Goal: Transaction & Acquisition: Subscribe to service/newsletter

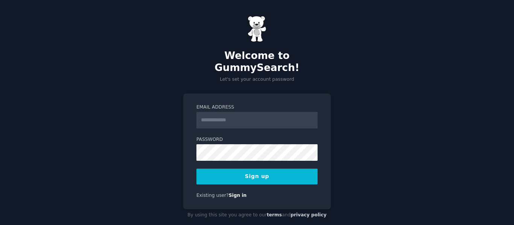
click at [282, 112] on input "Email Address" at bounding box center [256, 120] width 121 height 17
click at [235, 112] on input "**********" at bounding box center [256, 120] width 121 height 17
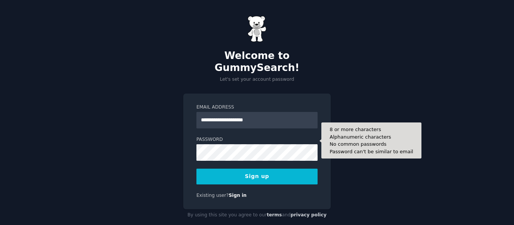
type input "**********"
click at [196, 169] on button "Sign up" at bounding box center [256, 177] width 121 height 16
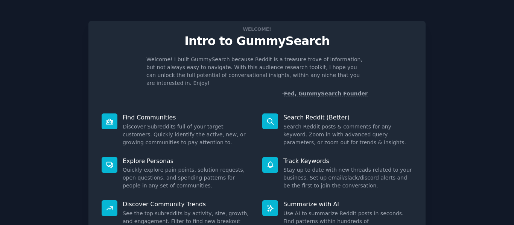
scroll to position [69, 0]
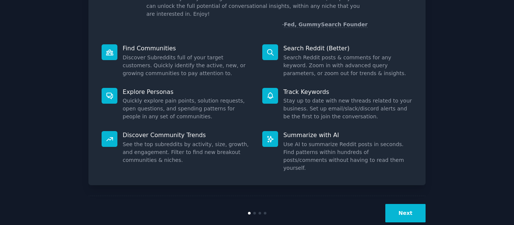
click at [396, 204] on button "Next" at bounding box center [405, 213] width 40 height 18
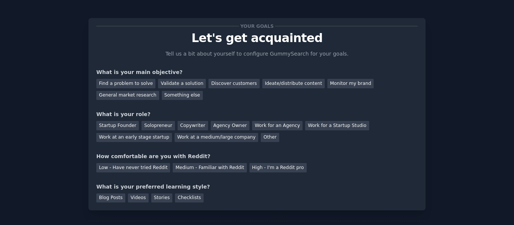
scroll to position [0, 0]
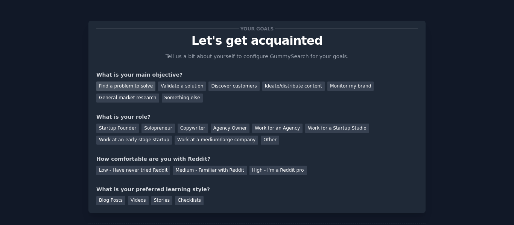
click at [135, 82] on div "Find a problem to solve" at bounding box center [125, 86] width 59 height 9
click at [159, 87] on div "Validate a solution" at bounding box center [182, 86] width 48 height 9
click at [117, 84] on div "Find a problem to solve" at bounding box center [125, 86] width 59 height 9
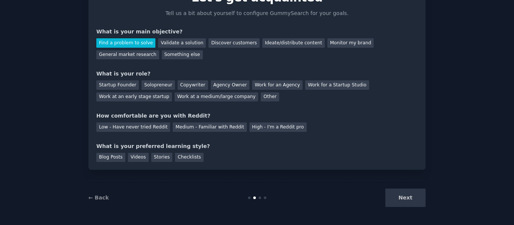
scroll to position [44, 0]
click at [141, 85] on div "Solopreneur" at bounding box center [157, 84] width 33 height 9
click at [153, 127] on div "Low - Have never tried Reddit" at bounding box center [133, 126] width 74 height 9
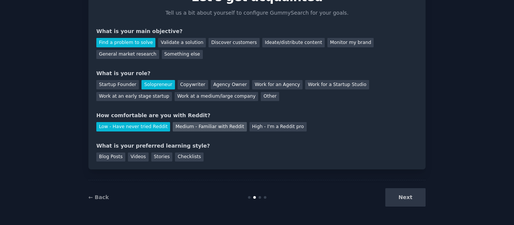
click at [173, 126] on div "Medium - Familiar with Reddit" at bounding box center [210, 126] width 74 height 9
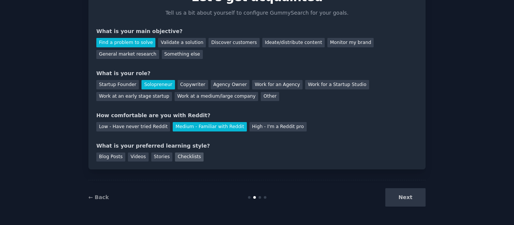
click at [184, 160] on div "Checklists" at bounding box center [189, 157] width 29 height 9
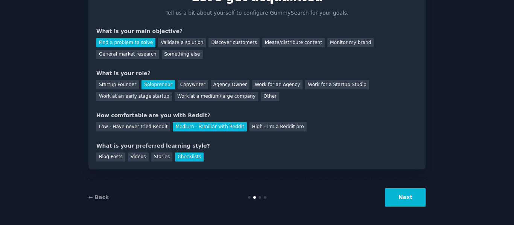
click at [406, 197] on button "Next" at bounding box center [405, 197] width 40 height 18
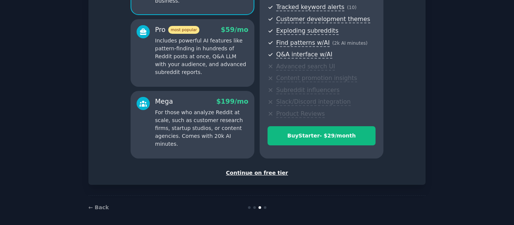
scroll to position [125, 0]
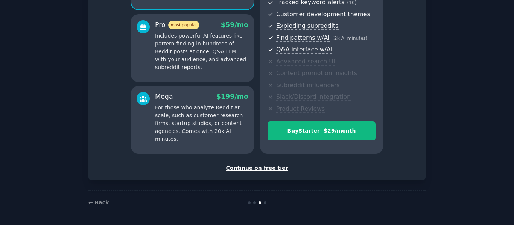
click at [273, 169] on div "Continue on free tier" at bounding box center [256, 168] width 321 height 8
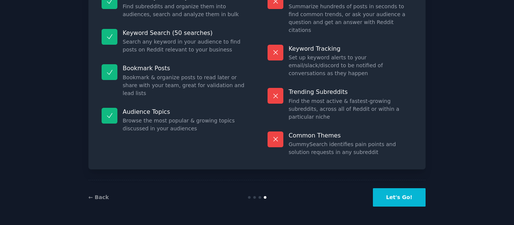
scroll to position [68, 0]
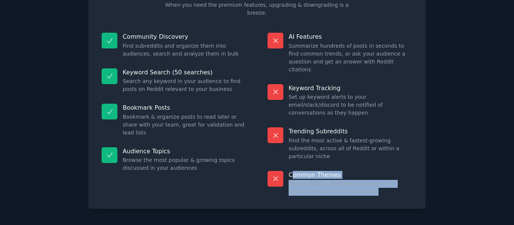
drag, startPoint x: 354, startPoint y: 153, endPoint x: 290, endPoint y: 132, distance: 66.8
click at [290, 166] on div "Common Themes GummySearch identifies pain points and solution requests in any s…" at bounding box center [339, 184] width 155 height 36
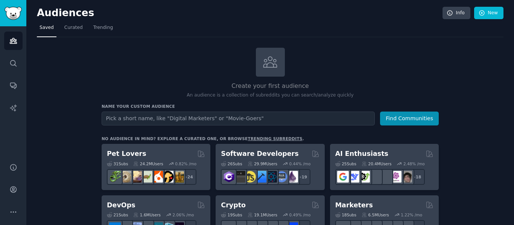
scroll to position [54, 0]
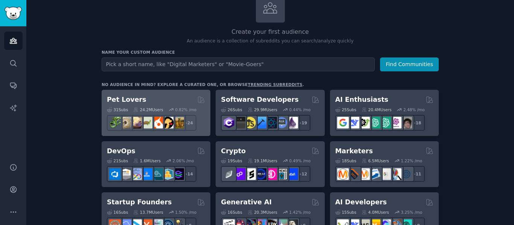
click at [173, 93] on div "Pet Lovers 31 Sub s 24.2M Users 0.82 % /mo r/dogbreed + 24" at bounding box center [156, 113] width 109 height 46
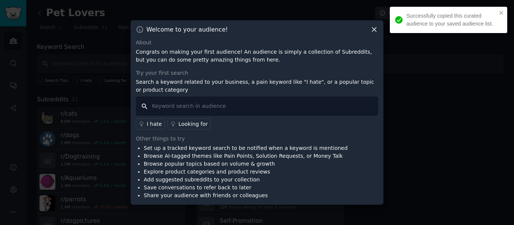
click at [188, 102] on input "text" at bounding box center [257, 106] width 242 height 19
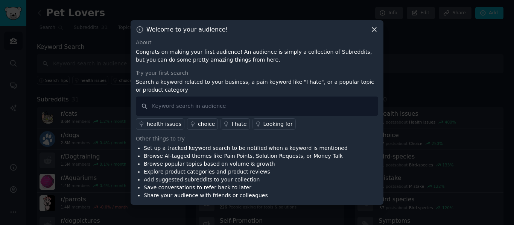
click at [374, 30] on icon at bounding box center [374, 30] width 4 height 4
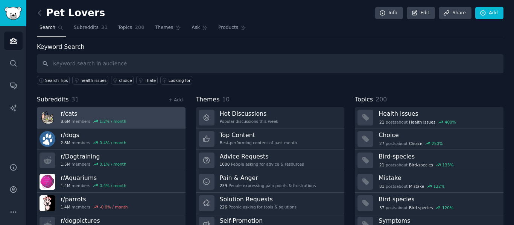
click at [146, 109] on link "r/ cats 8.6M members 1.2 % / month" at bounding box center [111, 117] width 149 height 21
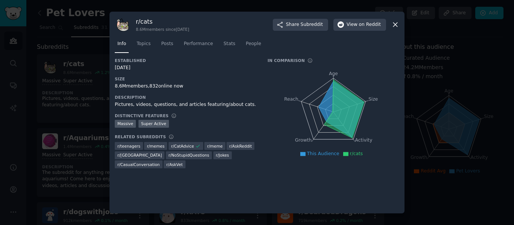
click at [79, 100] on div at bounding box center [257, 112] width 514 height 225
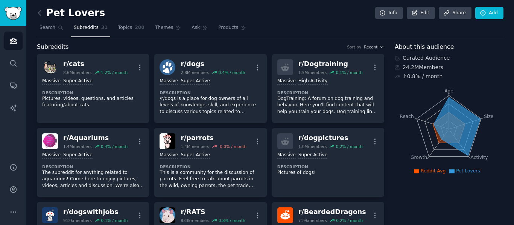
scroll to position [27, 0]
